Goal: Task Accomplishment & Management: Manage account settings

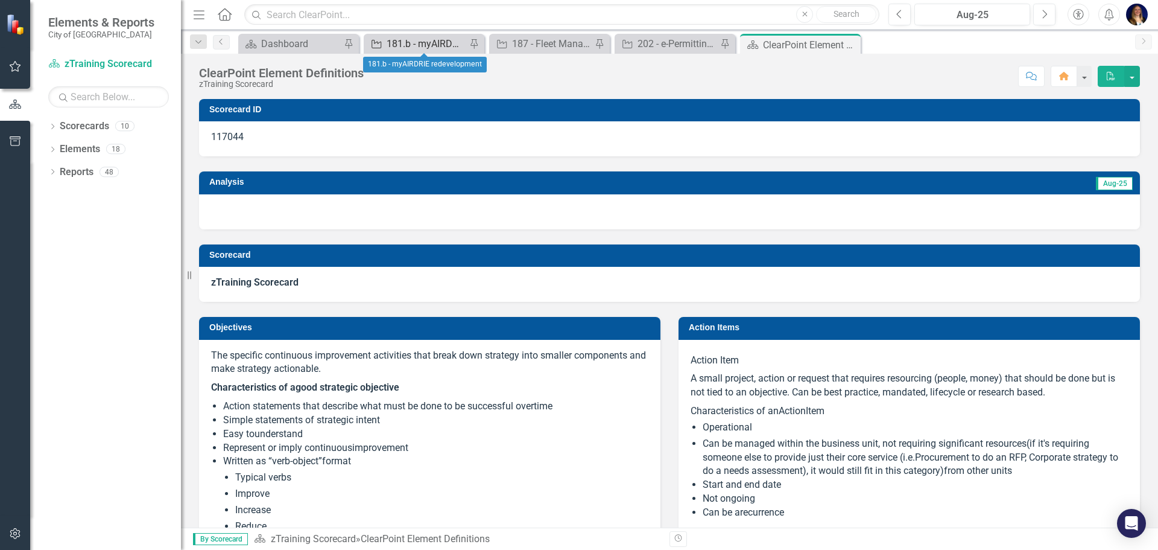
click at [406, 49] on div "181.b - myAIRDRIE redevelopment" at bounding box center [427, 43] width 80 height 15
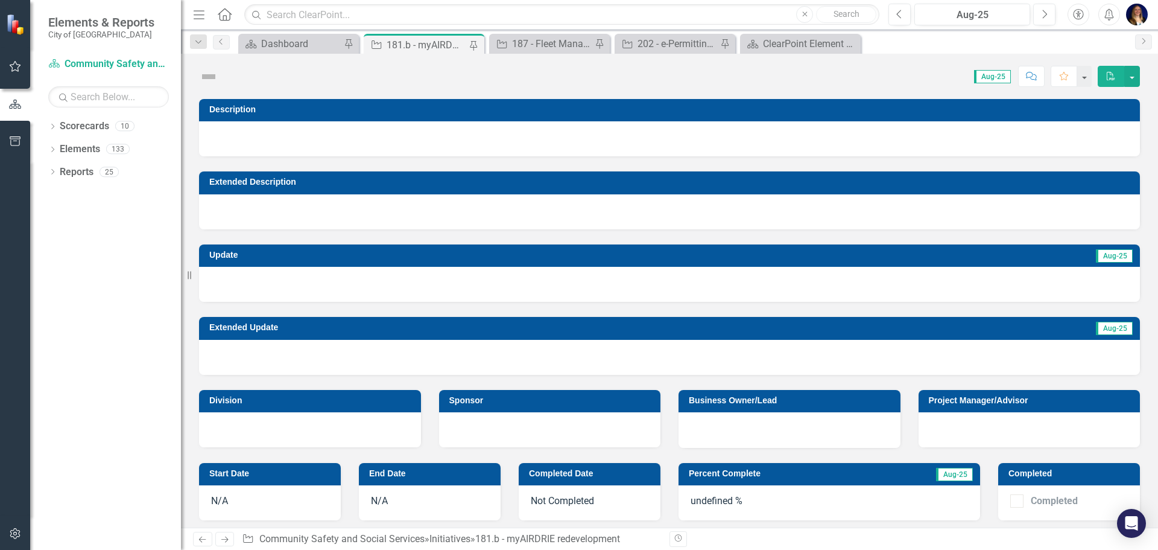
scroll to position [181, 0]
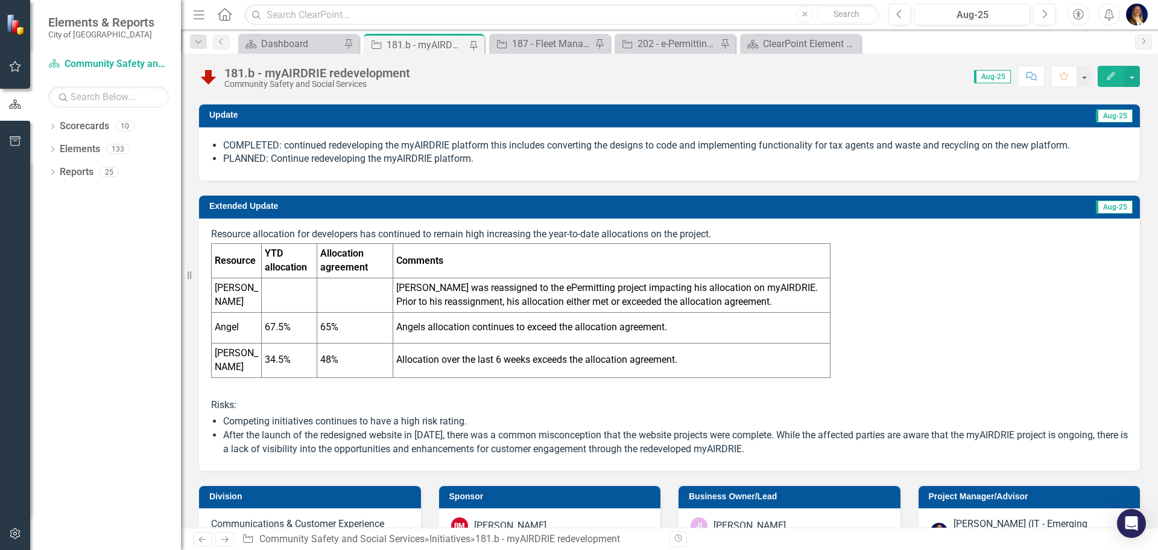
checkbox input "true"
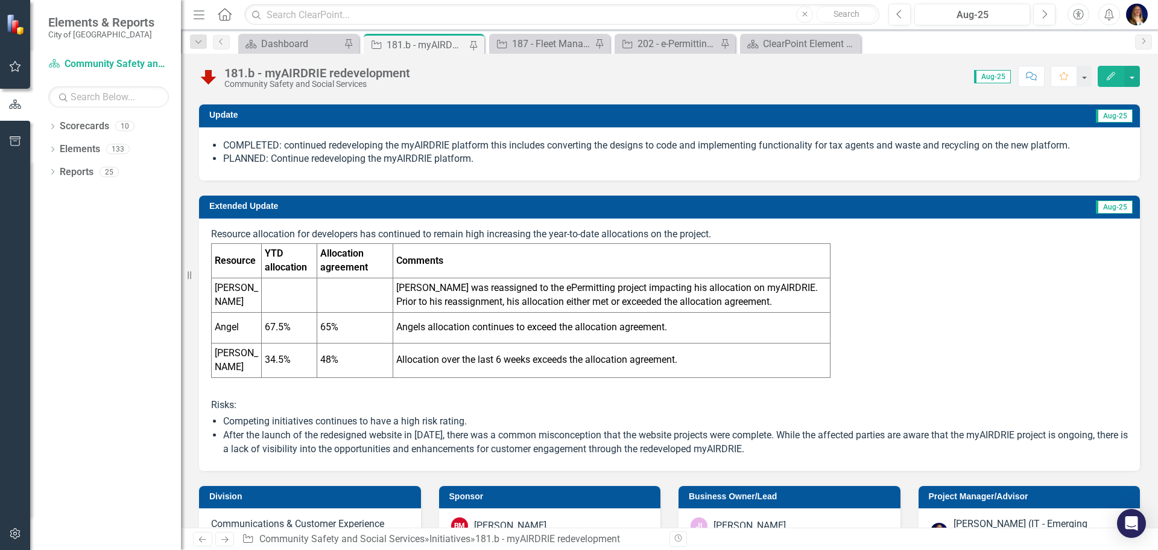
checkbox input "true"
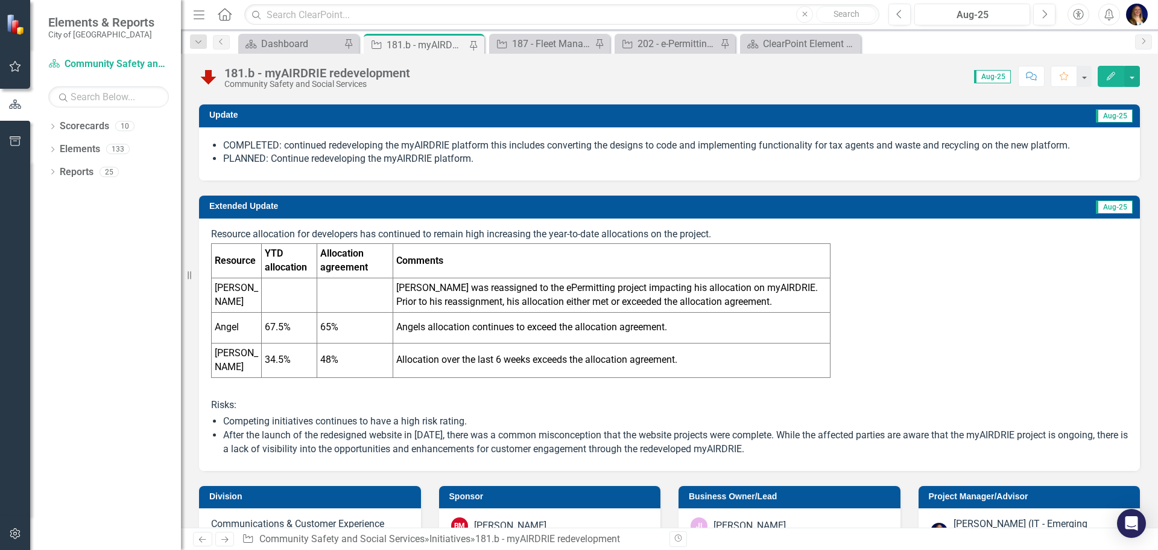
checkbox input "true"
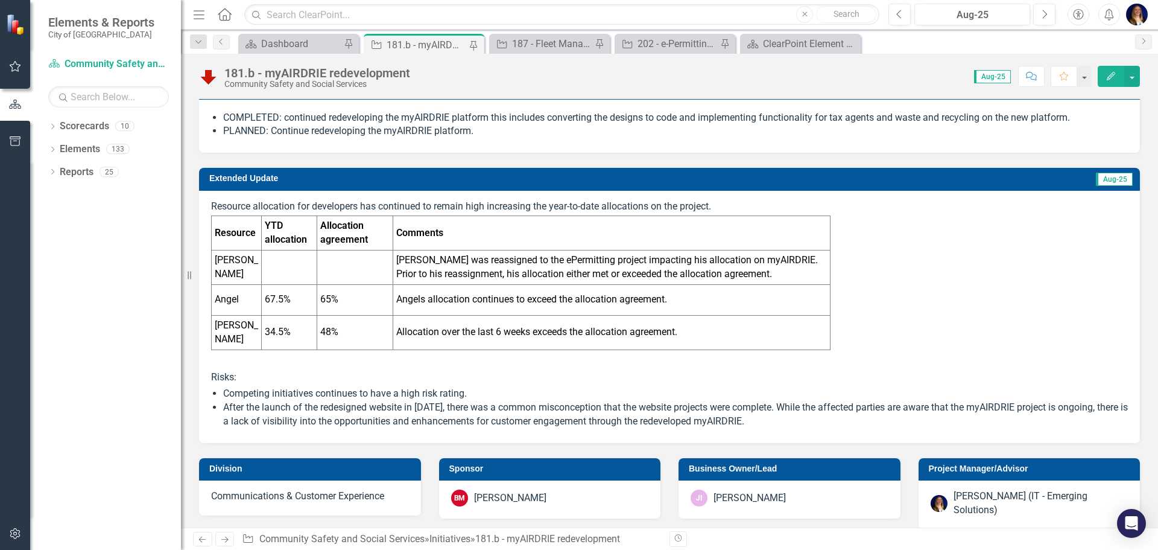
click at [5, 318] on div at bounding box center [15, 337] width 30 height 355
